Goal: Transaction & Acquisition: Purchase product/service

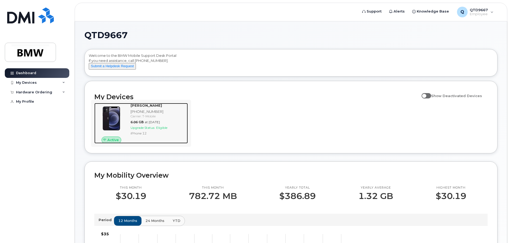
click at [159, 118] on div "Carrier: T-Mobile" at bounding box center [158, 116] width 55 height 5
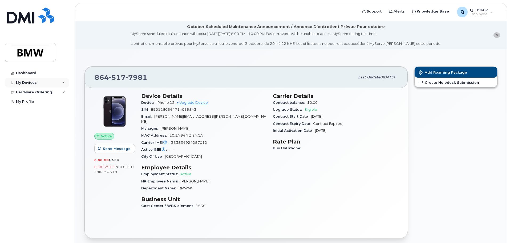
click at [44, 84] on div "My Devices" at bounding box center [37, 83] width 64 height 10
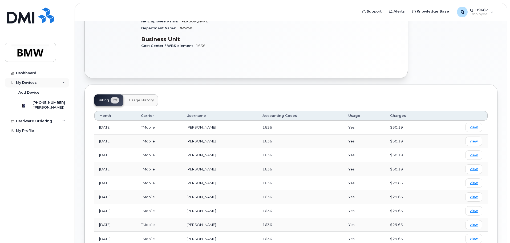
scroll to position [27, 0]
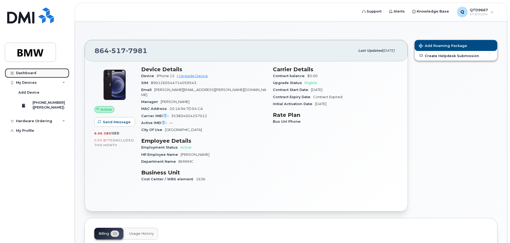
click at [34, 76] on link "Dashboard" at bounding box center [37, 73] width 64 height 10
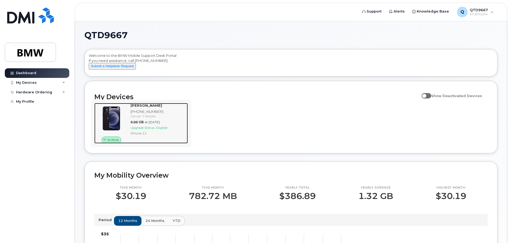
click at [147, 135] on div "iPhone 12" at bounding box center [158, 133] width 55 height 5
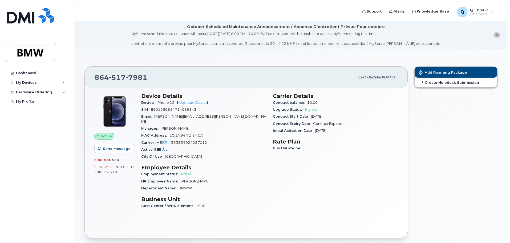
click at [189, 102] on link "+ Upgrade Device" at bounding box center [192, 102] width 31 height 4
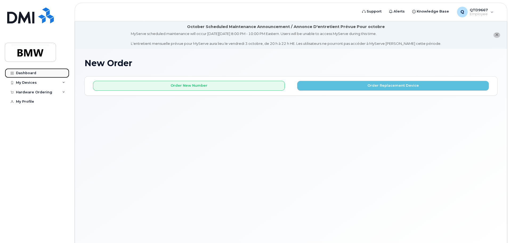
click at [26, 70] on link "Dashboard" at bounding box center [37, 73] width 64 height 10
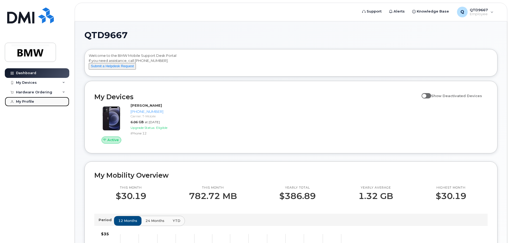
click at [19, 101] on div "My Profile" at bounding box center [25, 101] width 18 height 4
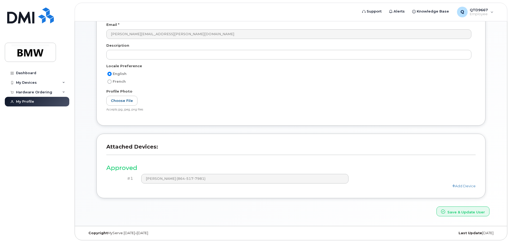
scroll to position [101, 0]
click at [30, 73] on div "Dashboard" at bounding box center [26, 73] width 20 height 4
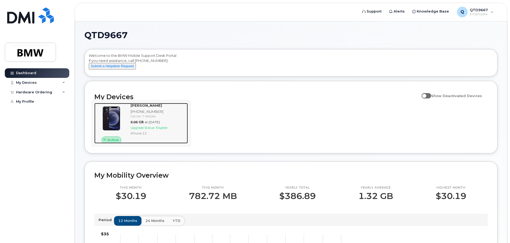
click at [163, 135] on div "iPhone 12" at bounding box center [158, 133] width 55 height 5
